Goal: Transaction & Acquisition: Obtain resource

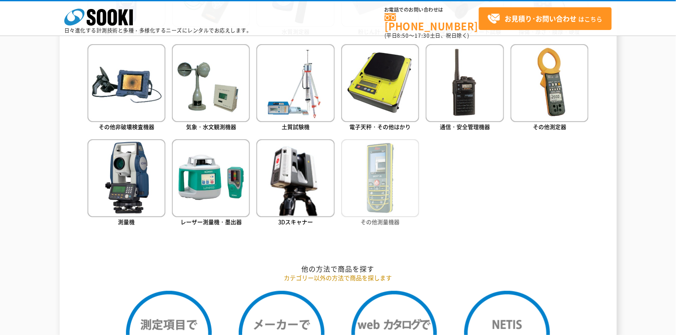
scroll to position [514, 0]
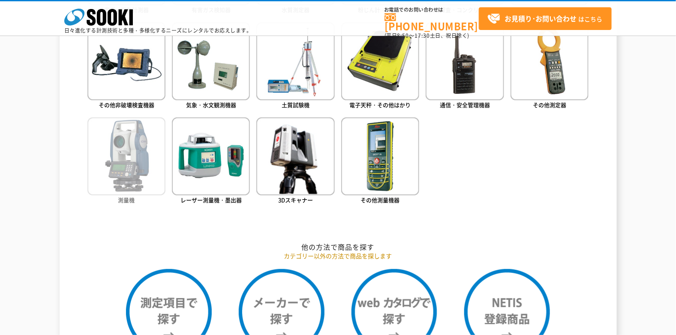
click at [147, 174] on img at bounding box center [126, 156] width 78 height 78
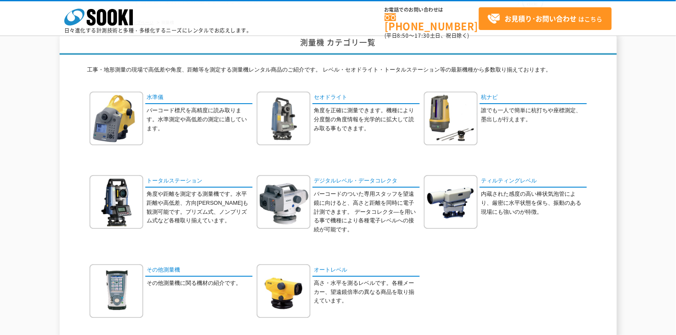
scroll to position [85, 0]
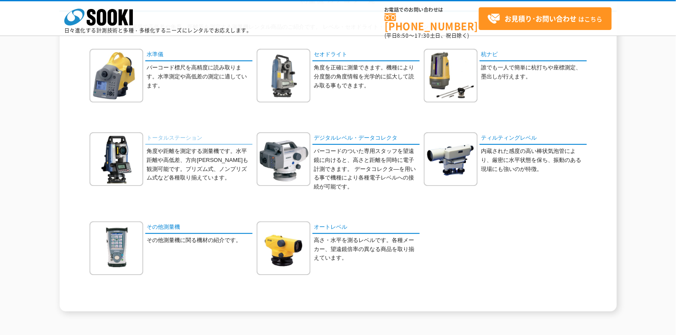
click at [163, 133] on link "トータルステーション" at bounding box center [198, 138] width 107 height 12
click at [170, 138] on link "トータルステーション" at bounding box center [198, 138] width 107 height 12
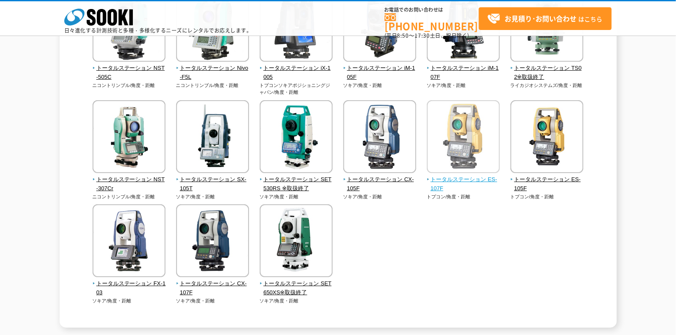
scroll to position [257, 0]
click at [446, 184] on span "トータルステーション ES-107F" at bounding box center [463, 184] width 73 height 18
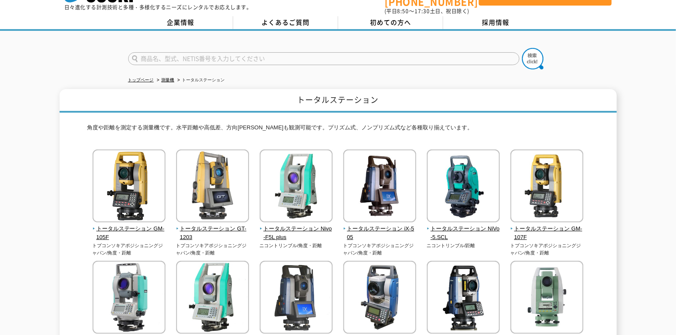
scroll to position [0, 0]
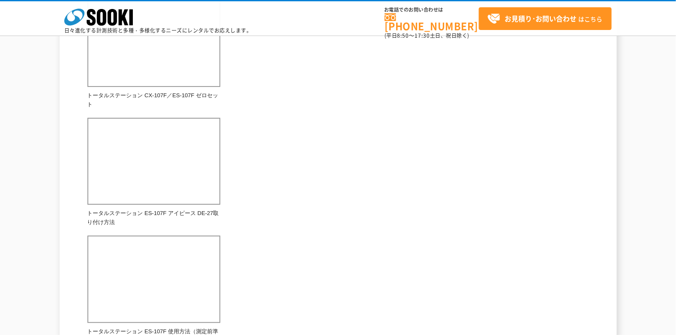
scroll to position [379, 0]
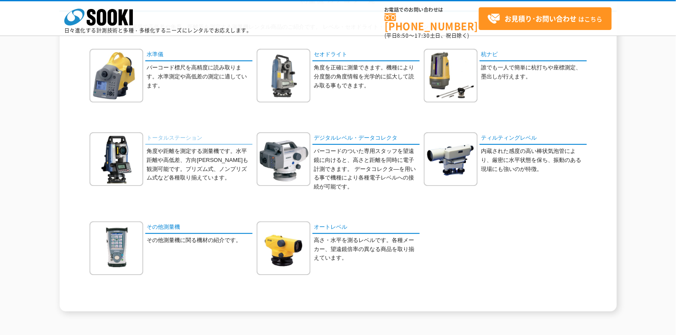
click at [171, 138] on link "トータルステーション" at bounding box center [198, 138] width 107 height 12
